Goal: Find specific page/section: Find specific page/section

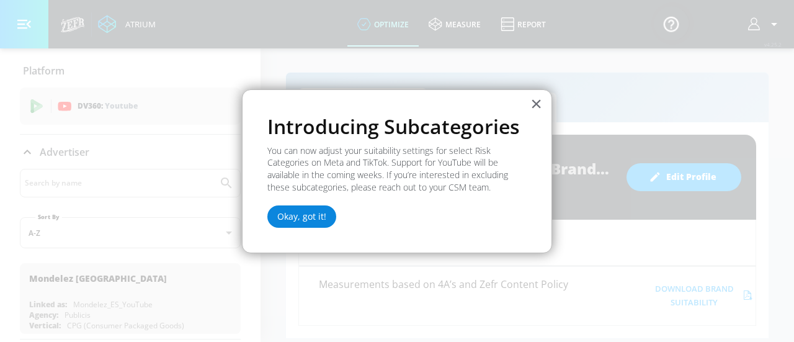
click at [310, 218] on button "Okay, got it!" at bounding box center [301, 216] width 69 height 22
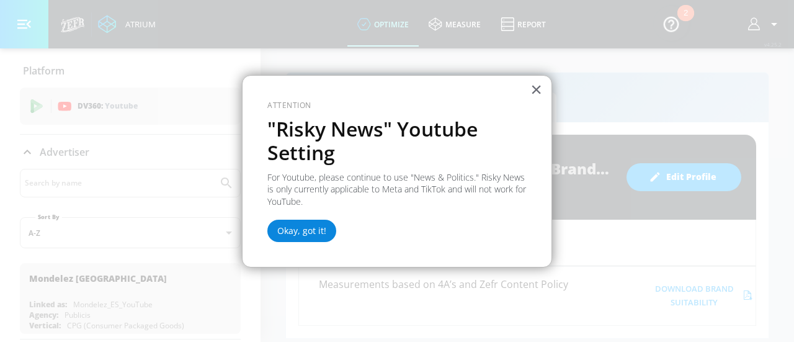
click at [309, 233] on button "Okay, got it!" at bounding box center [301, 230] width 69 height 22
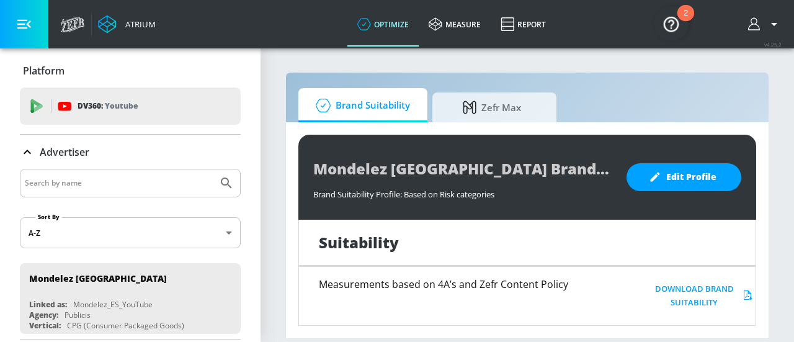
click at [175, 184] on input "Search by name" at bounding box center [119, 183] width 188 height 16
click at [223, 179] on div at bounding box center [130, 183] width 221 height 29
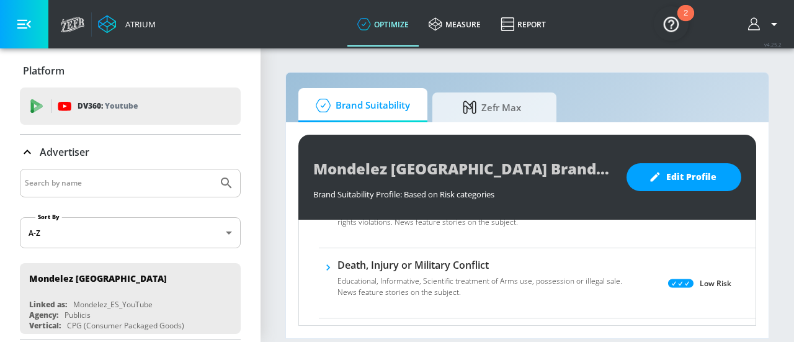
scroll to position [370, 0]
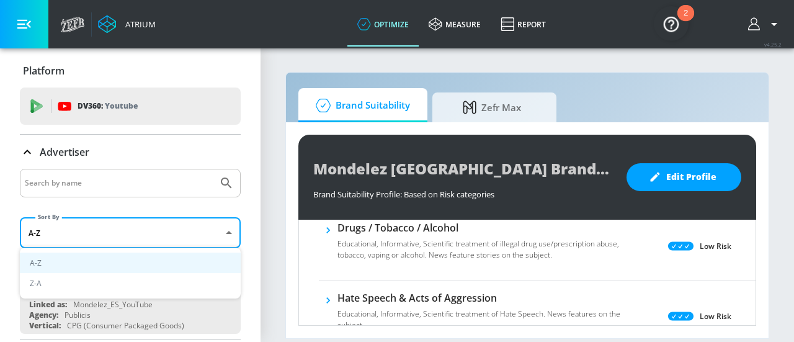
click at [108, 233] on body "Atrium optimize measure Report optimize measure Report v 4.25.2 Platform DV360:…" at bounding box center [397, 171] width 794 height 342
click at [136, 182] on div at bounding box center [397, 171] width 794 height 342
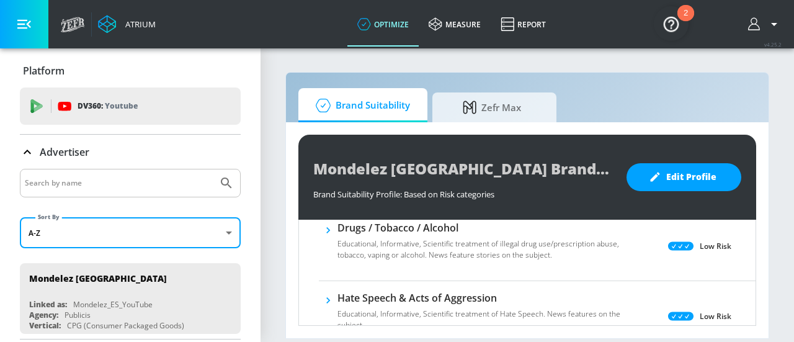
click at [137, 182] on input "Search by name" at bounding box center [119, 183] width 188 height 16
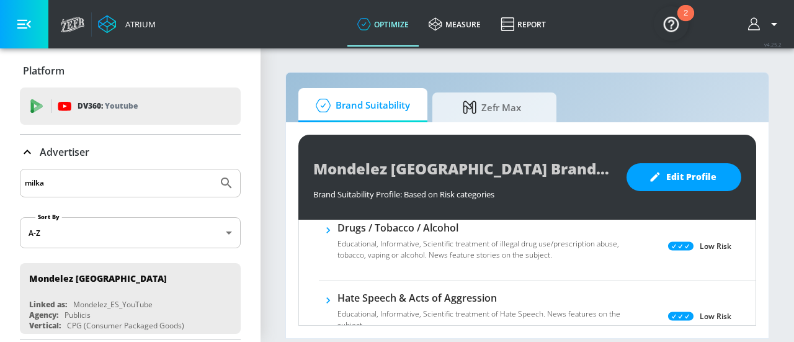
type input "milka"
click at [213, 169] on button "Submit Search" at bounding box center [226, 182] width 27 height 27
click at [219, 177] on icon "Submit Search" at bounding box center [226, 182] width 15 height 15
click at [218, 179] on button "Submit Search" at bounding box center [226, 182] width 27 height 27
click at [66, 189] on input "milka" at bounding box center [119, 183] width 188 height 16
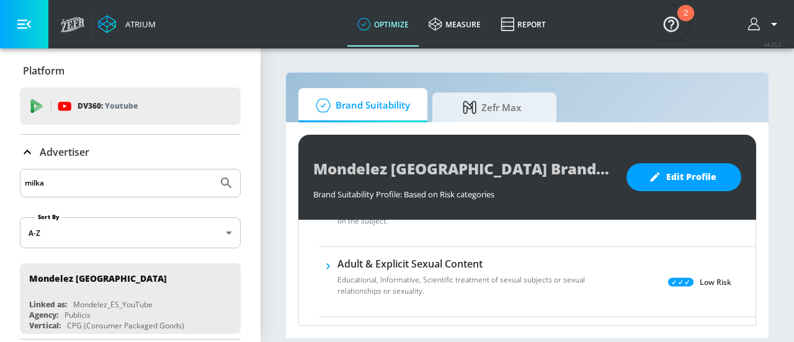
scroll to position [740, 0]
